Goal: Find specific page/section

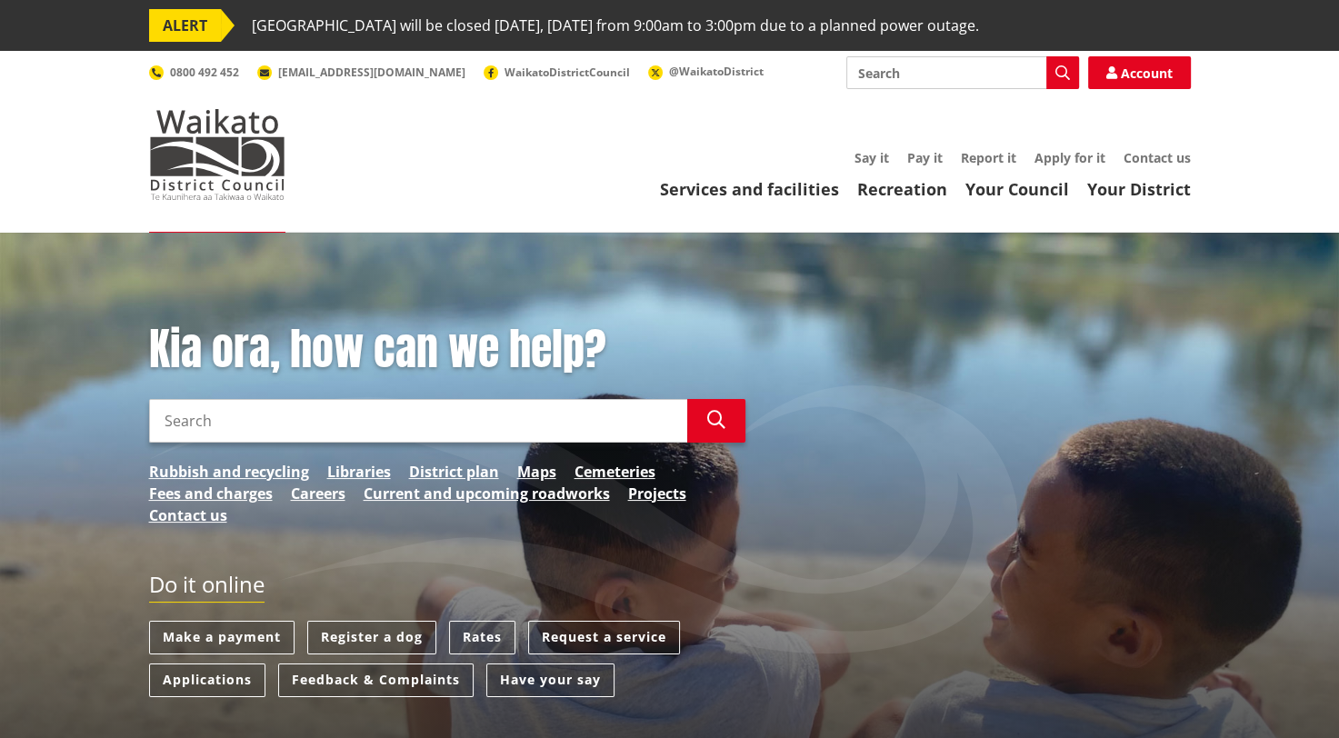
click at [938, 70] on input "Search" at bounding box center [963, 72] width 233 height 33
type input "elt"
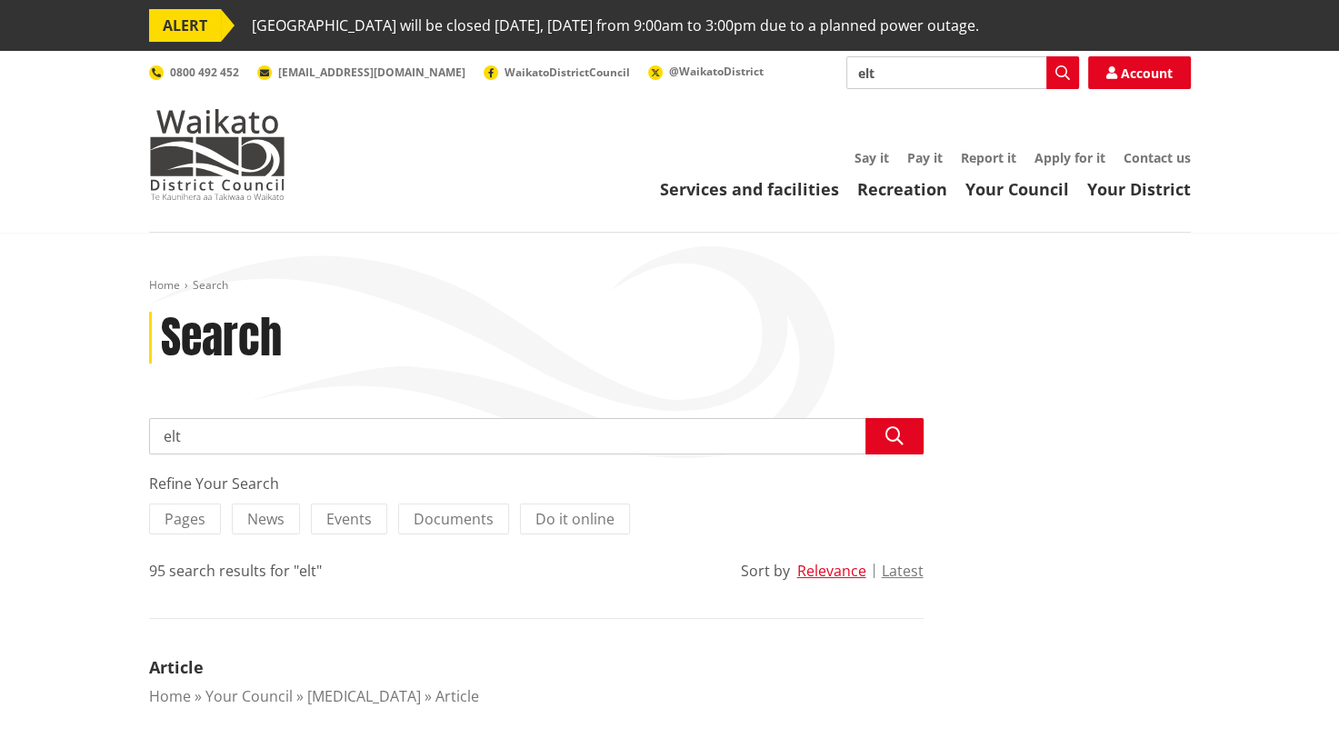
click at [954, 65] on input "elt" at bounding box center [963, 72] width 233 height 33
type input "executive"
click at [777, 135] on div "Toggle search Toggle navigation Services and facilities Recreation Your Council…" at bounding box center [669, 128] width 1069 height 144
click at [1068, 69] on icon "button" at bounding box center [1063, 72] width 15 height 15
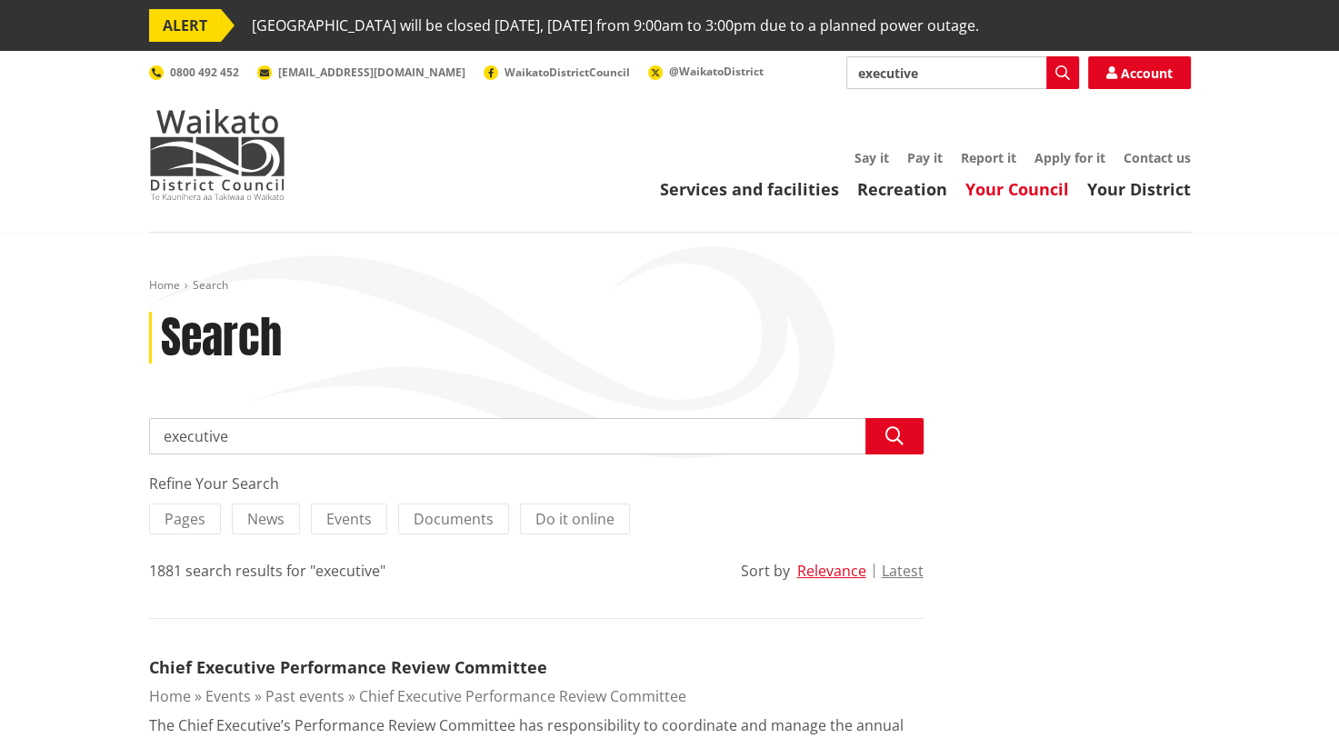
click at [1008, 195] on link "Your Council" at bounding box center [1018, 189] width 104 height 22
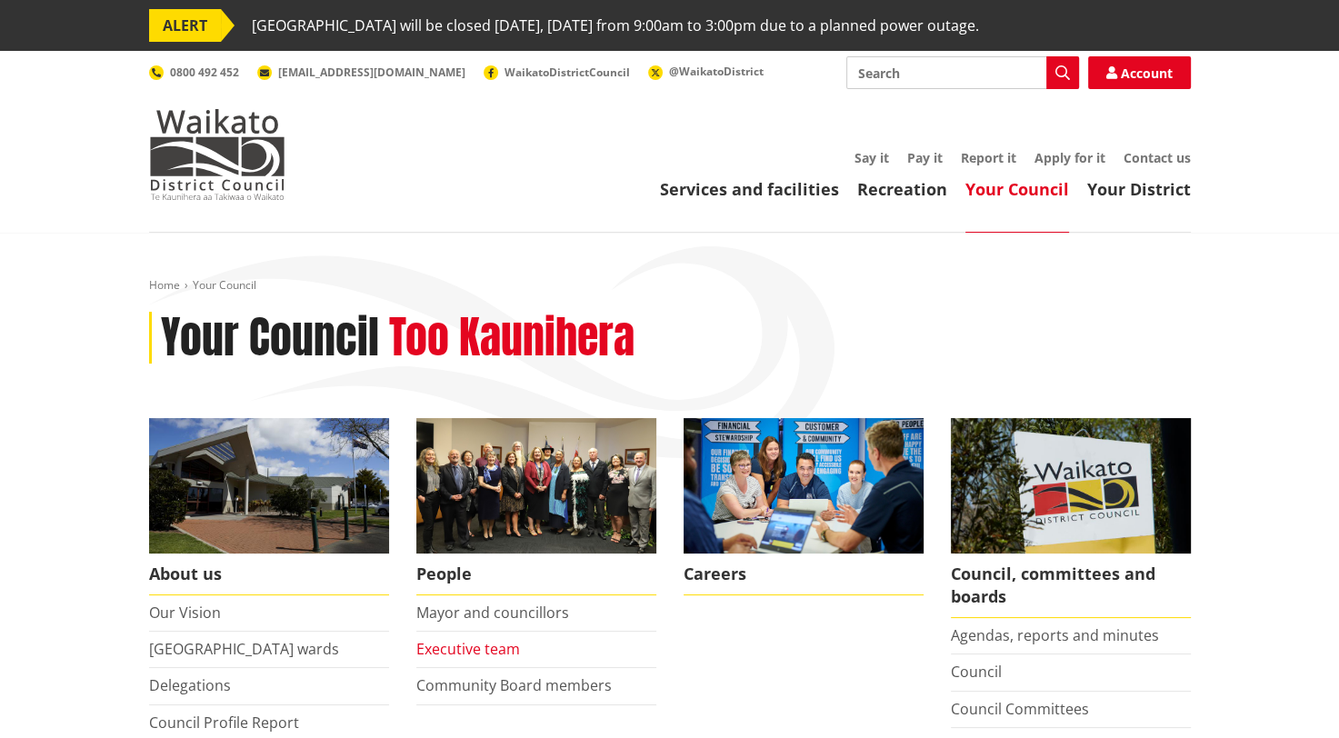
click at [476, 648] on link "Executive team" at bounding box center [468, 649] width 104 height 20
